Goal: Task Accomplishment & Management: Manage account settings

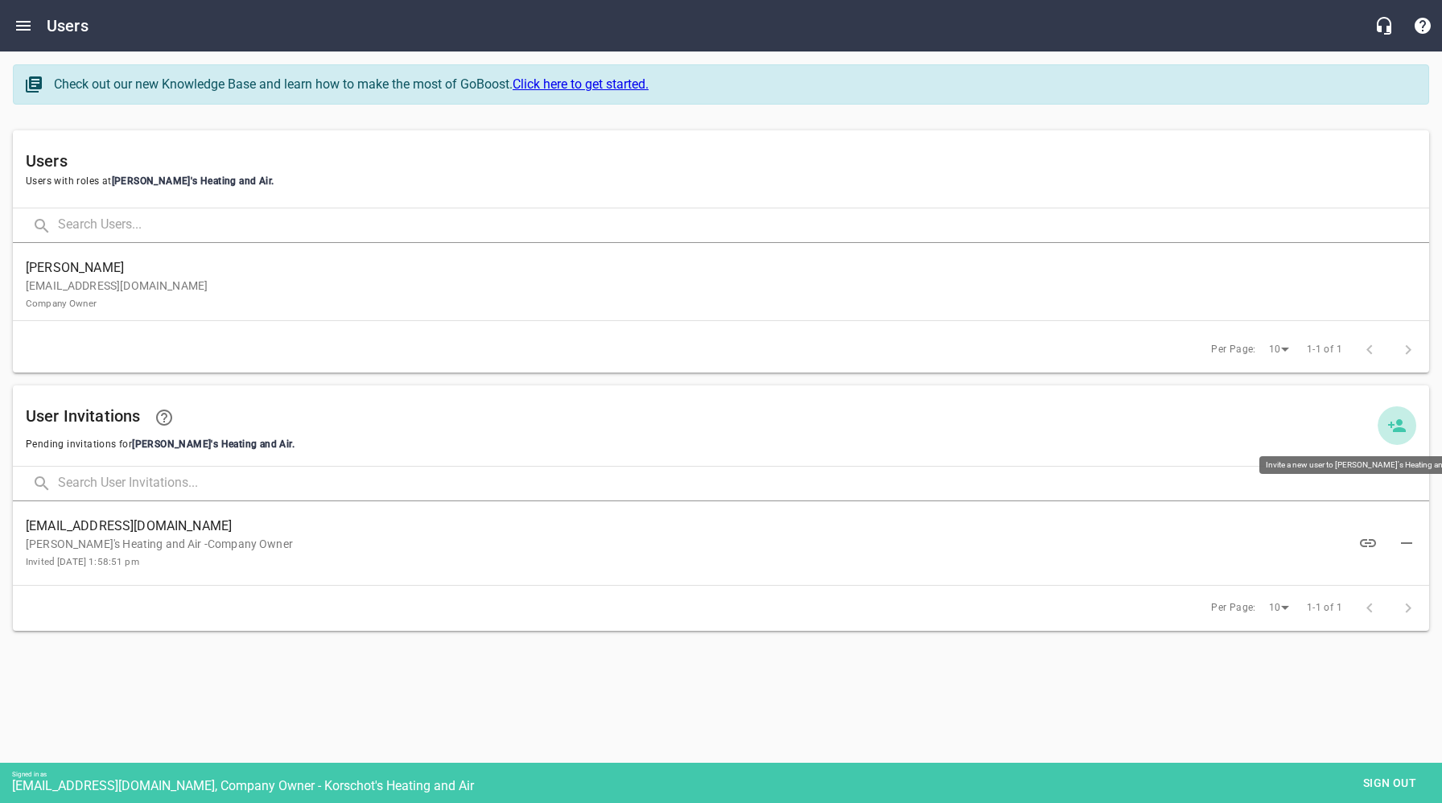
click at [1396, 423] on icon at bounding box center [1397, 425] width 18 height 13
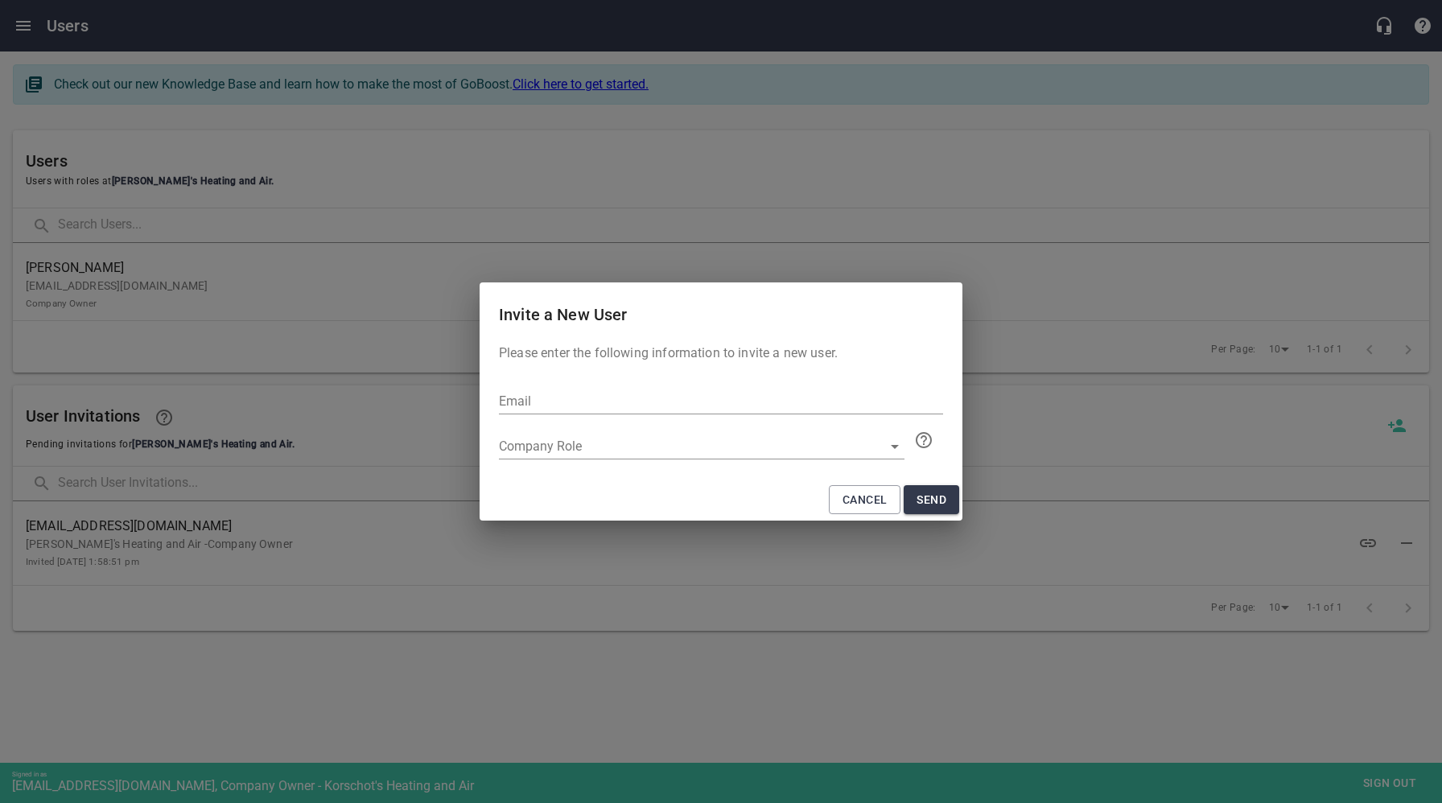
click at [571, 404] on input "text" at bounding box center [721, 402] width 444 height 26
type input "[EMAIL_ADDRESS][DOMAIN_NAME]"
click at [655, 448] on div "​" at bounding box center [702, 447] width 406 height 26
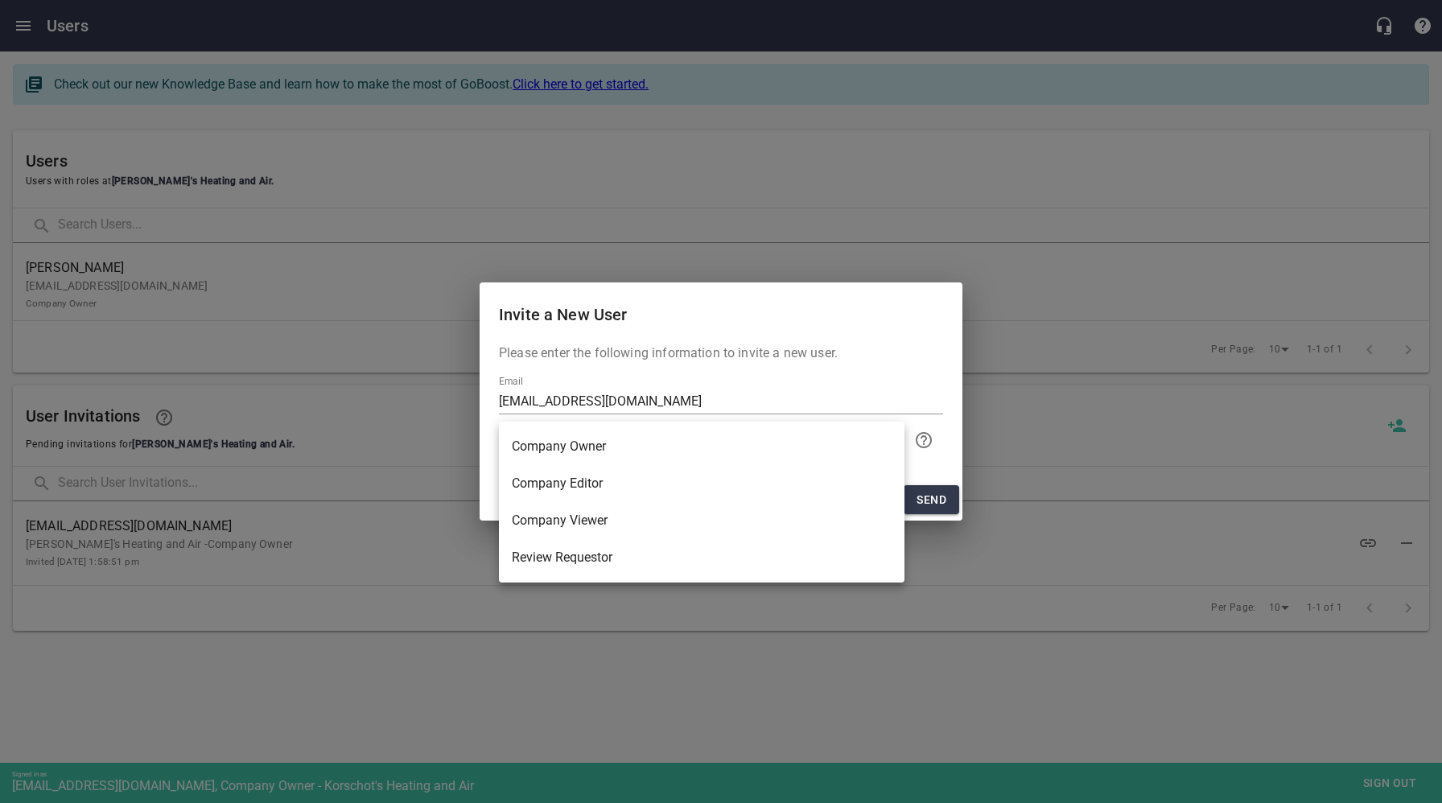
click at [590, 452] on li "Company Owner" at bounding box center [702, 446] width 406 height 37
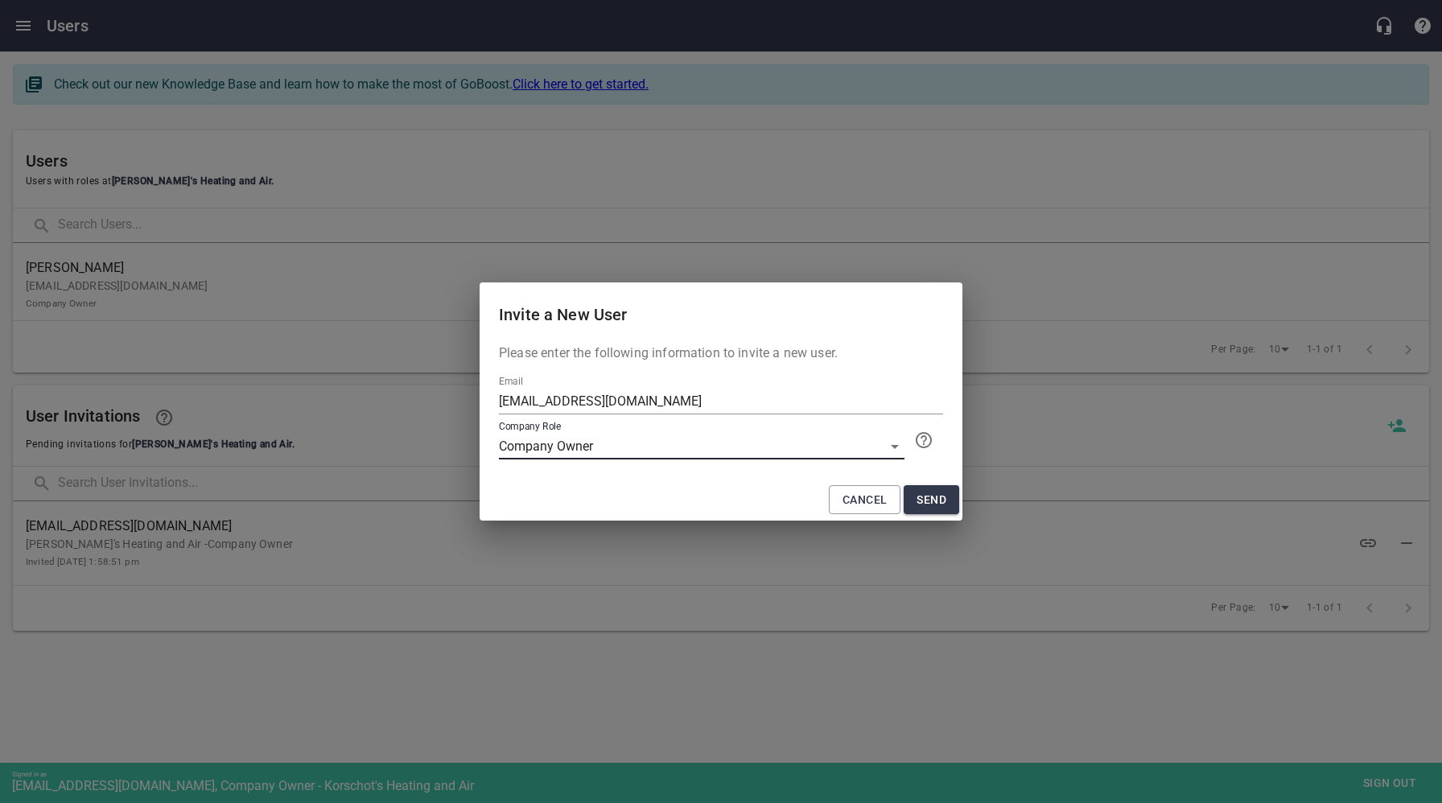
click at [940, 502] on span "Send" at bounding box center [932, 500] width 30 height 20
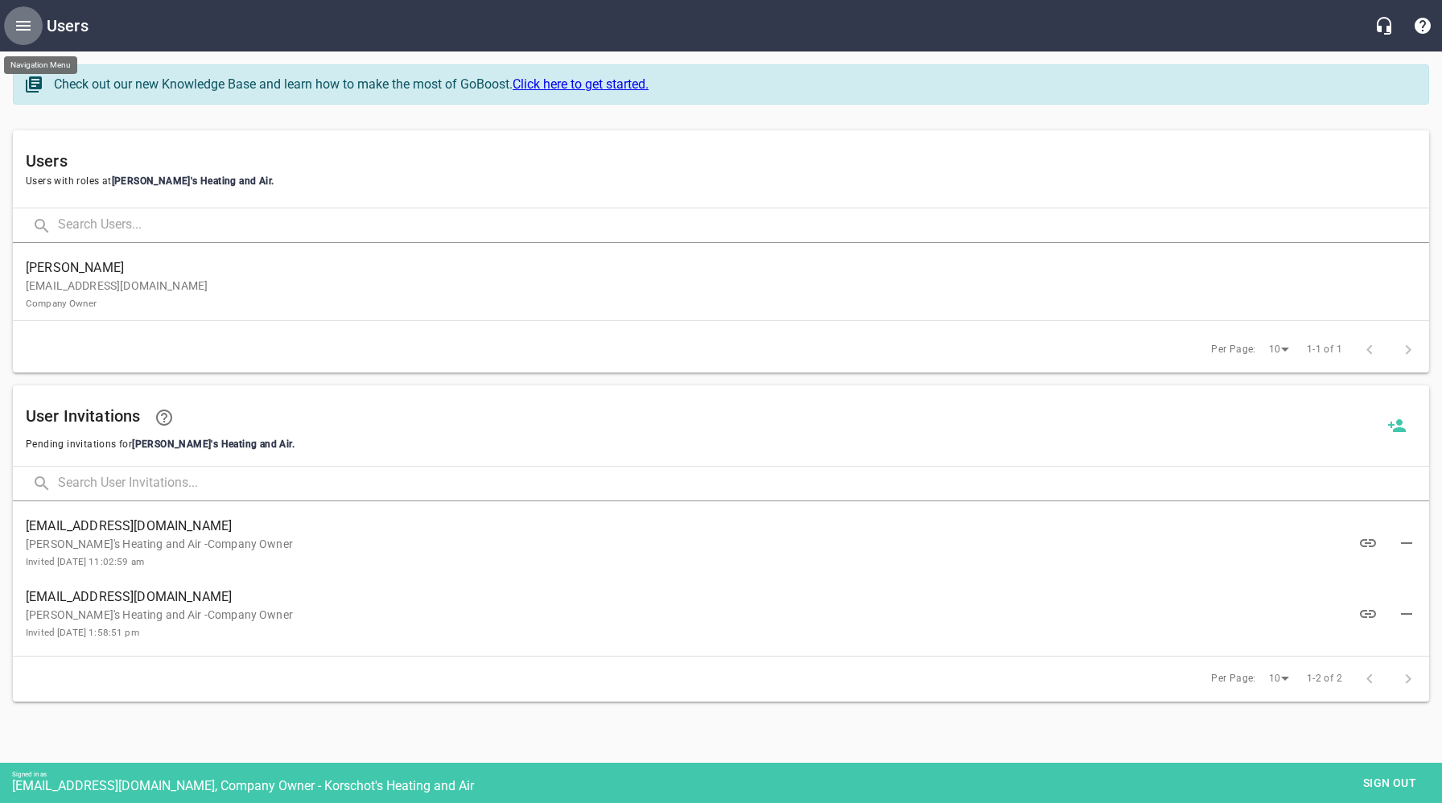
click at [23, 24] on icon "Open drawer" at bounding box center [23, 25] width 19 height 19
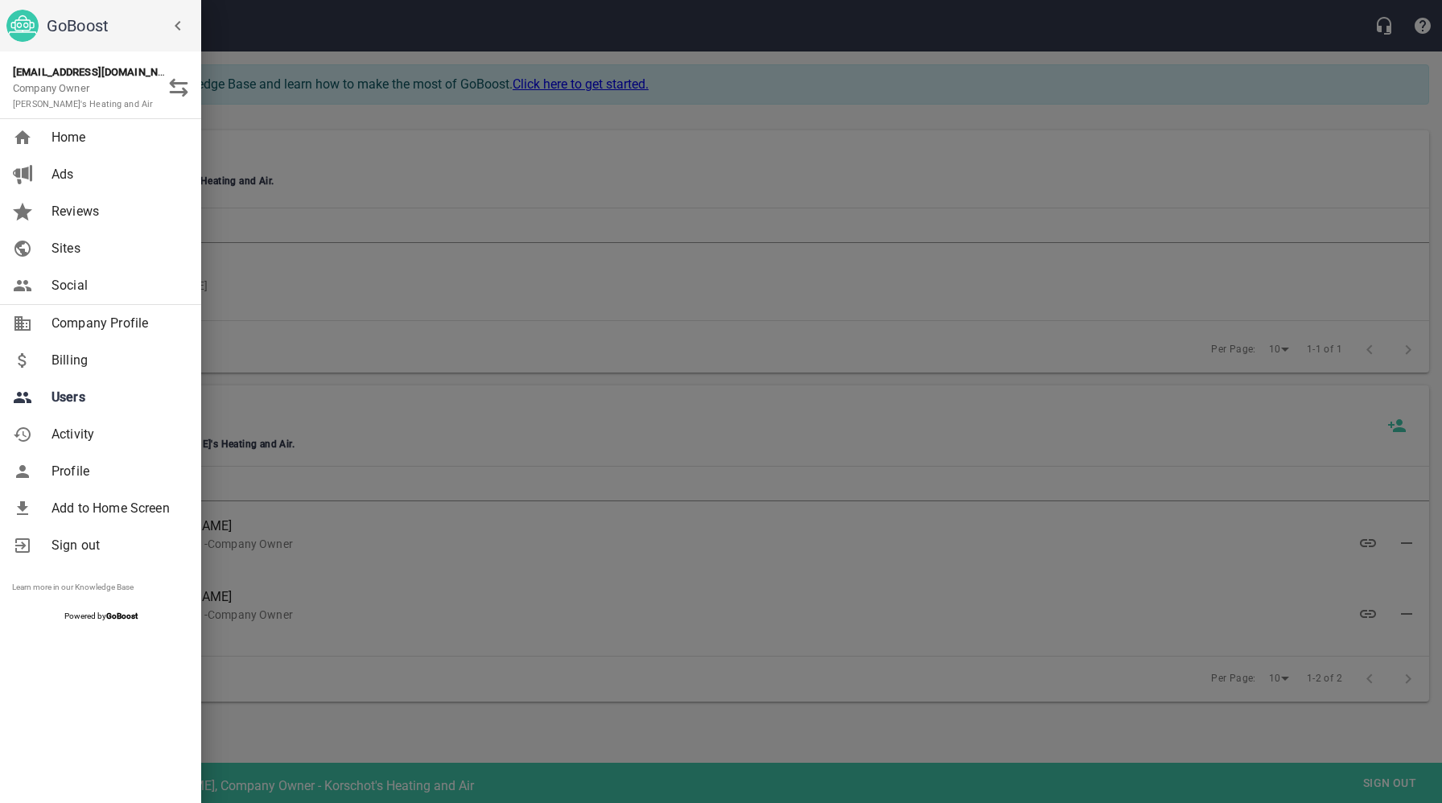
click at [71, 360] on span "Billing" at bounding box center [117, 360] width 130 height 19
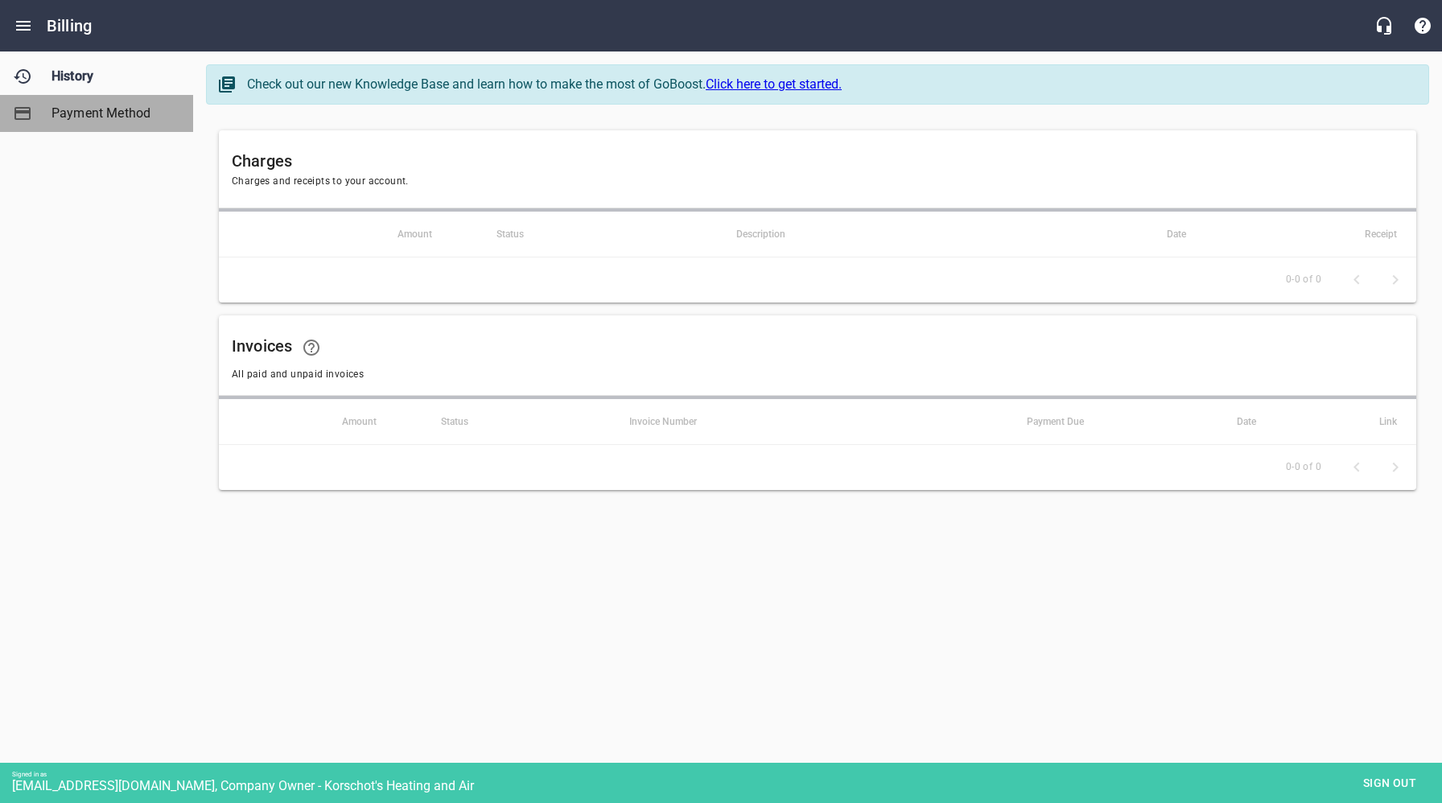
click at [71, 118] on span "Payment Method" at bounding box center [113, 113] width 122 height 19
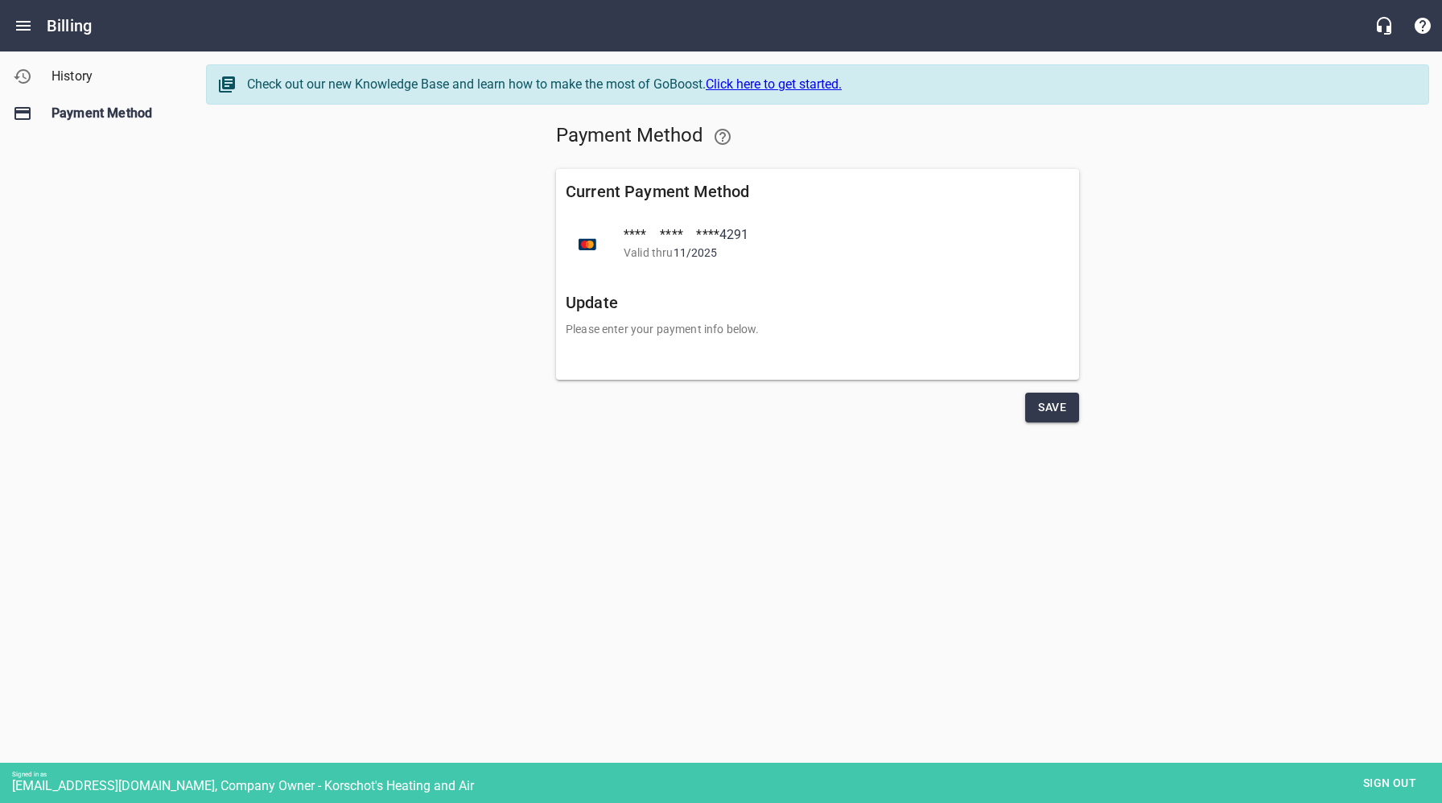
drag, startPoint x: 1152, startPoint y: 427, endPoint x: 1128, endPoint y: 430, distance: 23.6
click at [1152, 427] on div "Payment Method Current Payment Method **** **** **** 4291 Valid thru 11 / 2025 …" at bounding box center [817, 270] width 1223 height 318
click at [1066, 410] on span "Save" at bounding box center [1052, 408] width 28 height 20
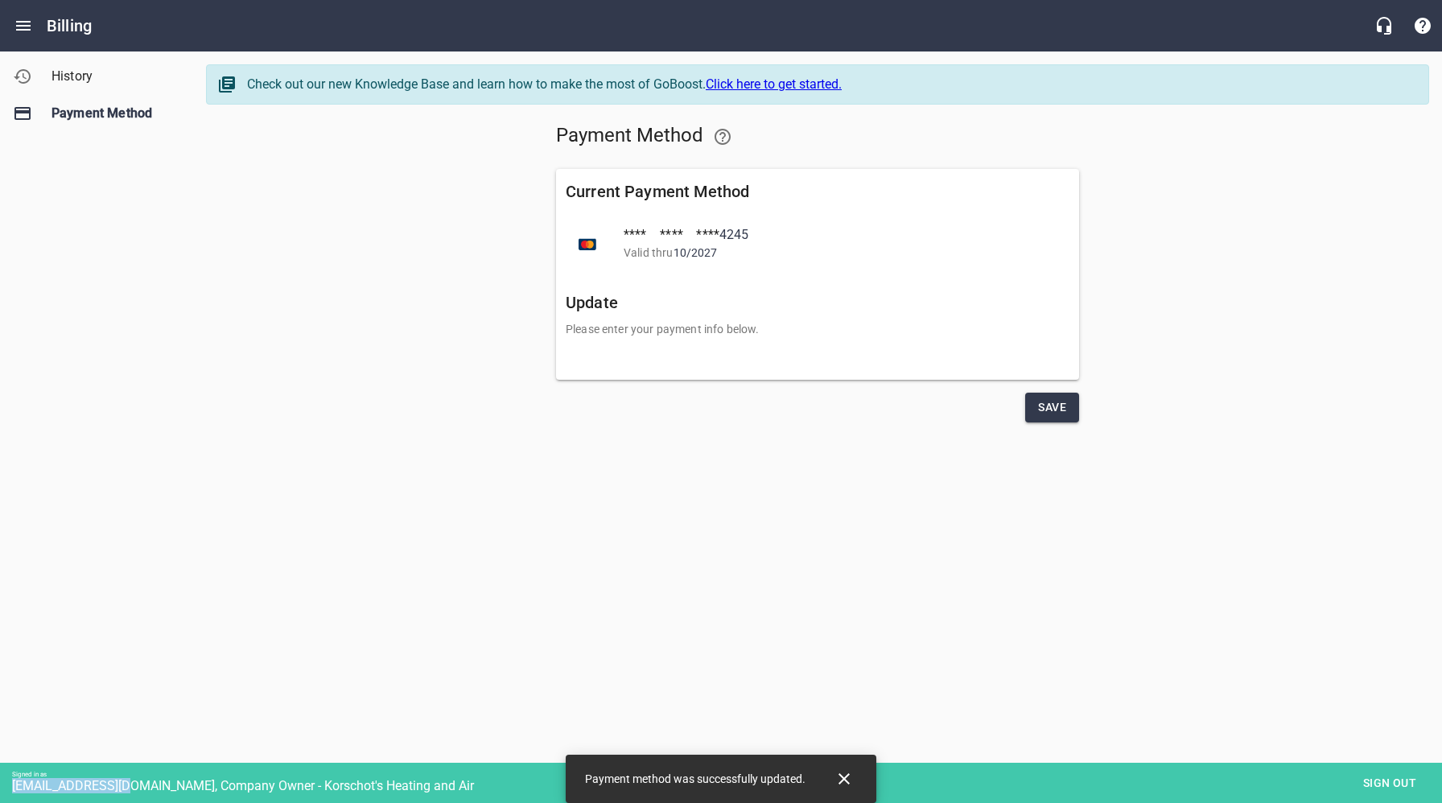
drag, startPoint x: 123, startPoint y: 786, endPoint x: 176, endPoint y: 770, distance: 55.5
click at [13, 787] on div "[EMAIL_ADDRESS][DOMAIN_NAME], Company Owner - Korschot's Heating and Air" at bounding box center [727, 785] width 1430 height 15
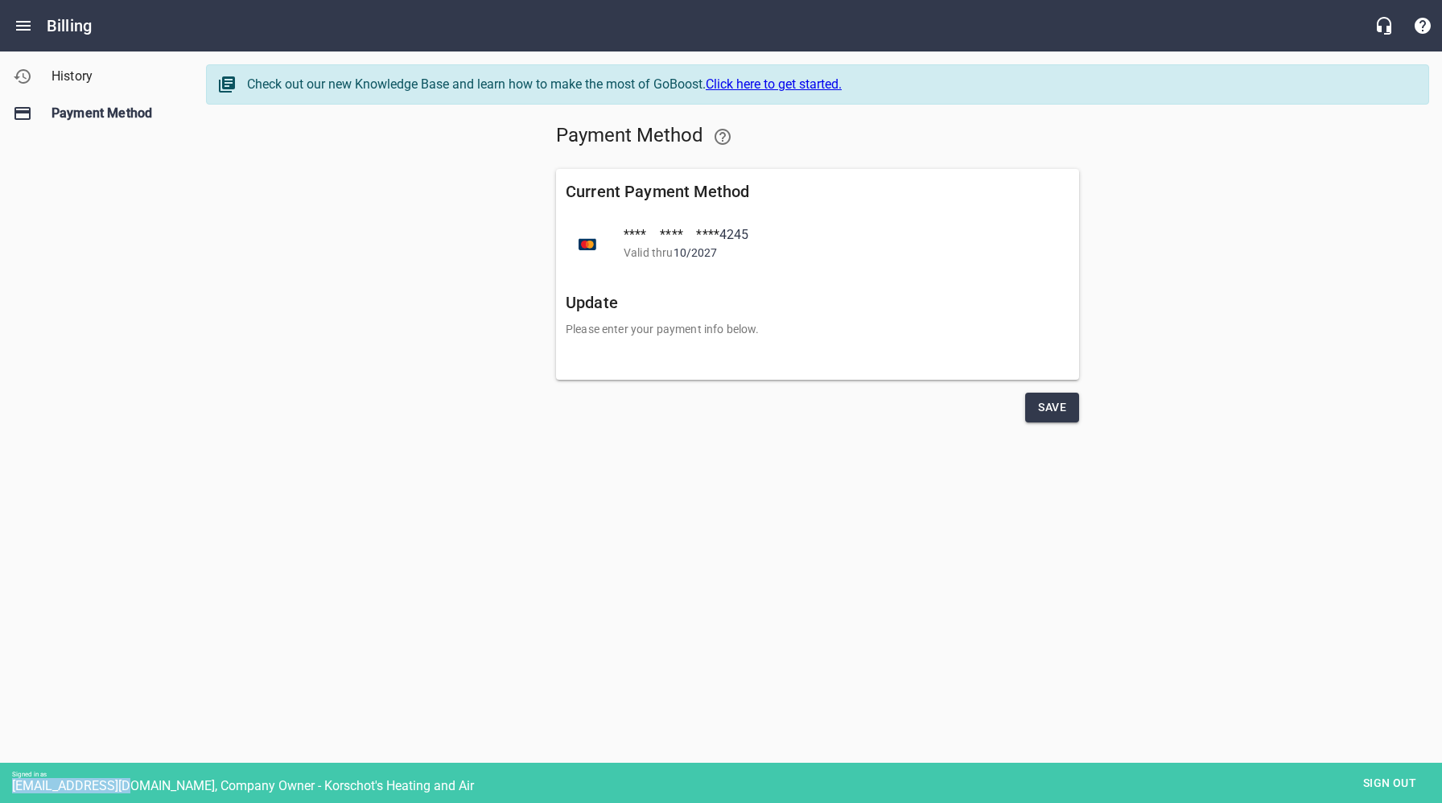
copy div "[EMAIL_ADDRESS][DOMAIN_NAME]"
drag, startPoint x: 1392, startPoint y: 786, endPoint x: 1371, endPoint y: 772, distance: 25.7
click at [1392, 786] on span "Sign out" at bounding box center [1390, 783] width 68 height 20
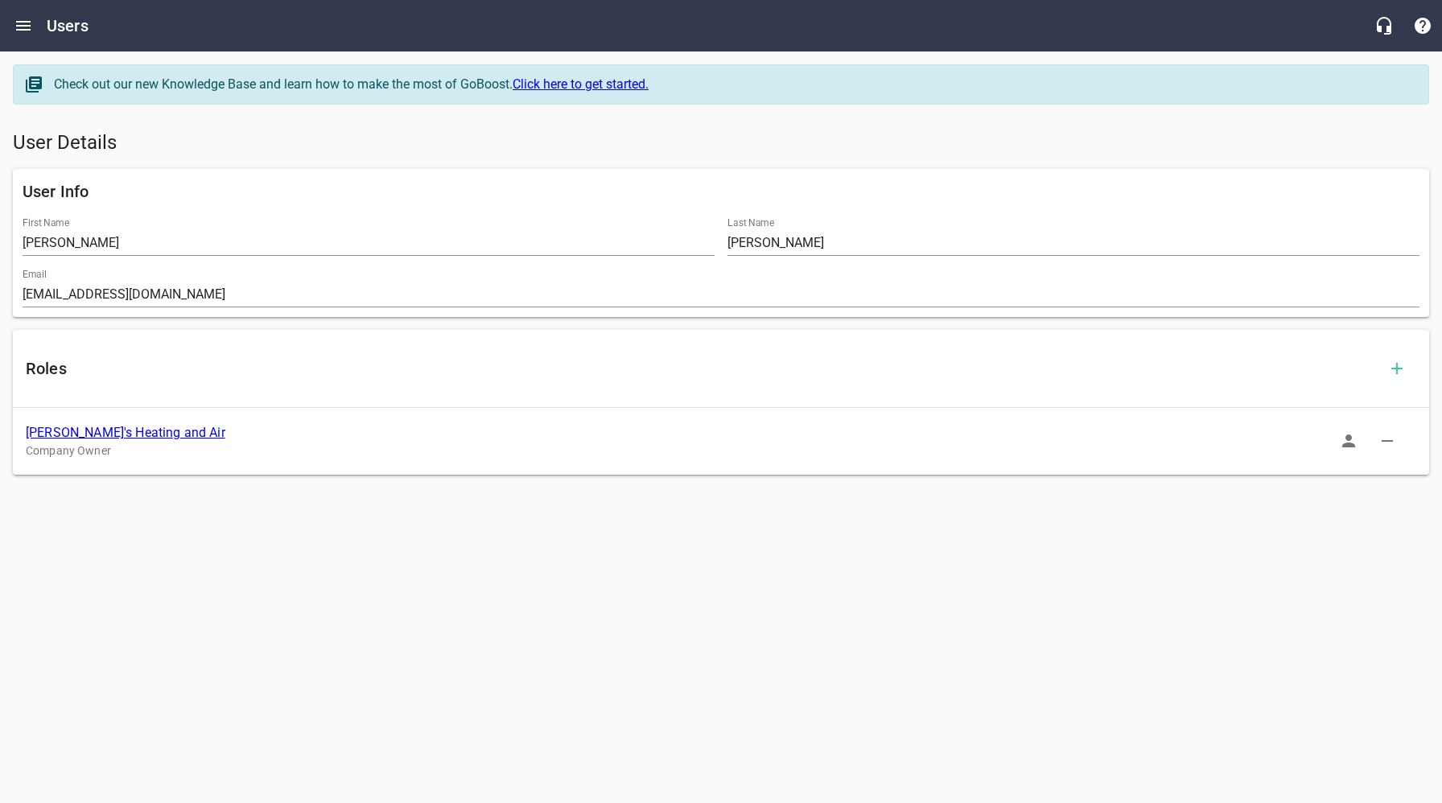
click at [141, 432] on link "[PERSON_NAME]'s Heating and Air" at bounding box center [126, 432] width 200 height 15
